Goal: Find contact information

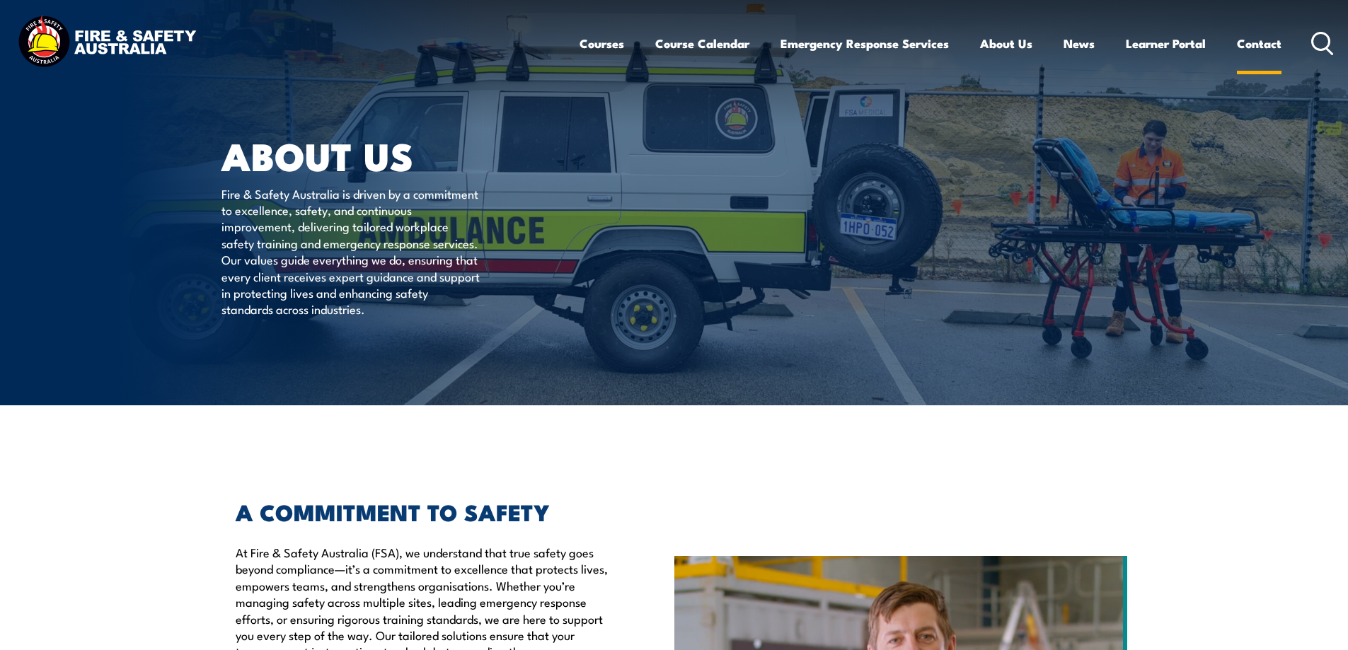
click at [1256, 46] on link "Contact" at bounding box center [1258, 43] width 45 height 37
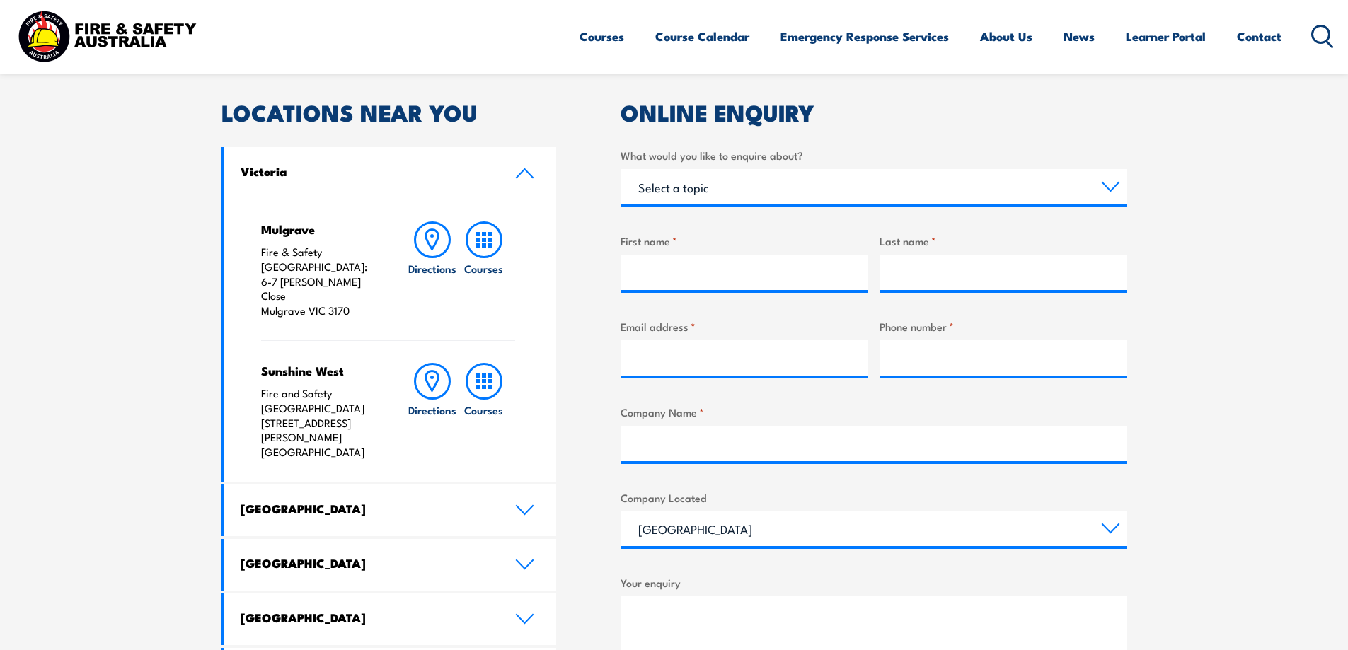
scroll to position [637, 0]
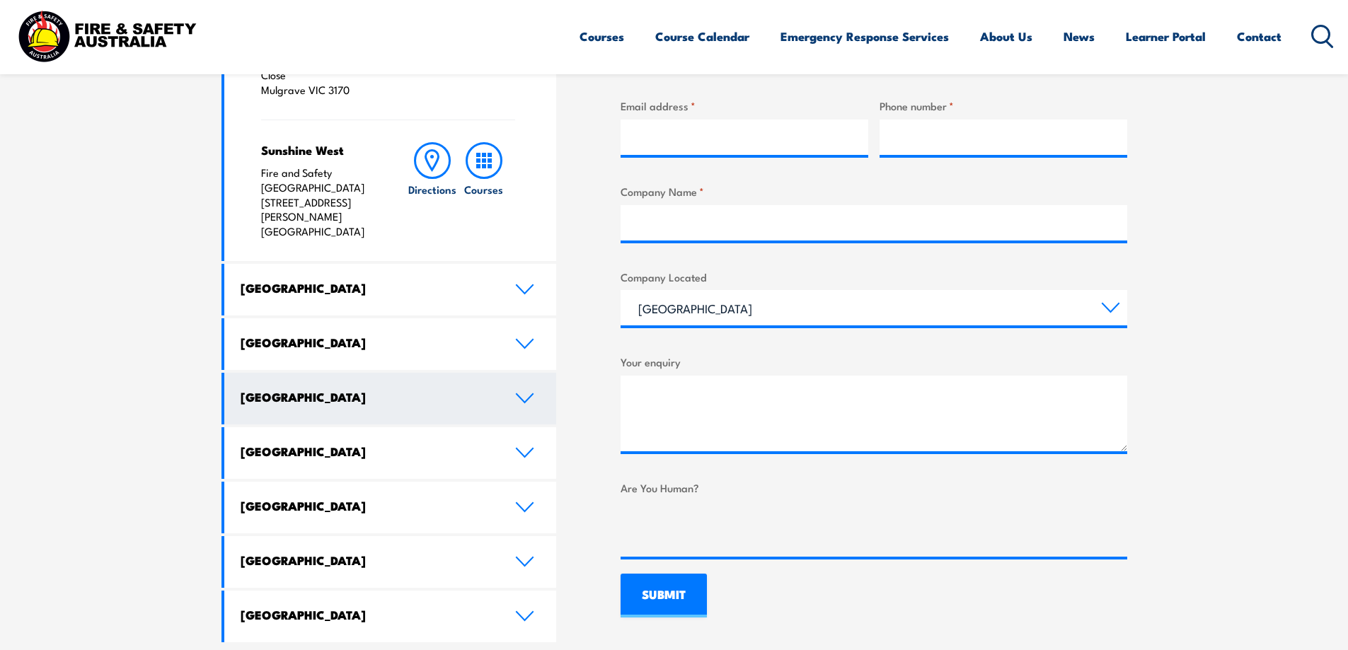
click at [360, 373] on link "[GEOGRAPHIC_DATA]" at bounding box center [390, 399] width 332 height 52
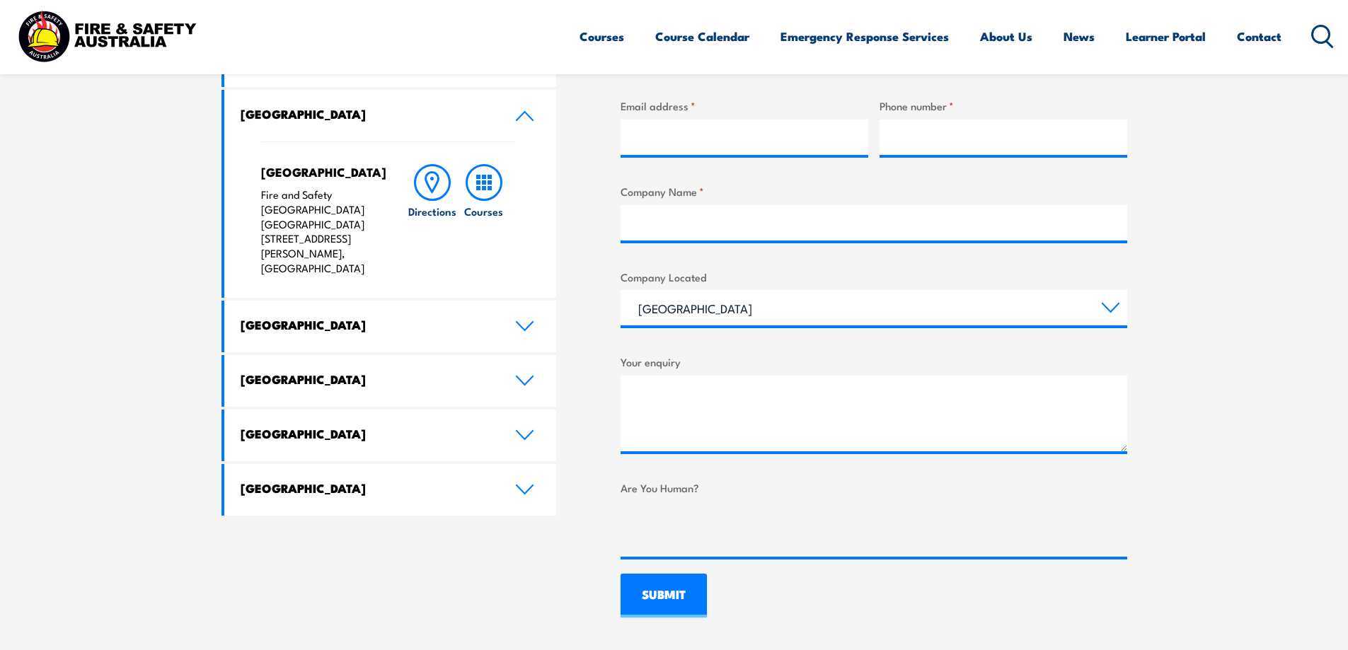
drag, startPoint x: 259, startPoint y: 194, endPoint x: 373, endPoint y: 246, distance: 126.0
click at [373, 246] on div "North Lake Fire and Safety [GEOGRAPHIC_DATA] [GEOGRAPHIC_DATA] [STREET_ADDRESS]…" at bounding box center [390, 219] width 332 height 156
copy p "Fire and Safety [GEOGRAPHIC_DATA] [GEOGRAPHIC_DATA] [STREET_ADDRESS][PERSON_NAM…"
